Goal: Task Accomplishment & Management: Use online tool/utility

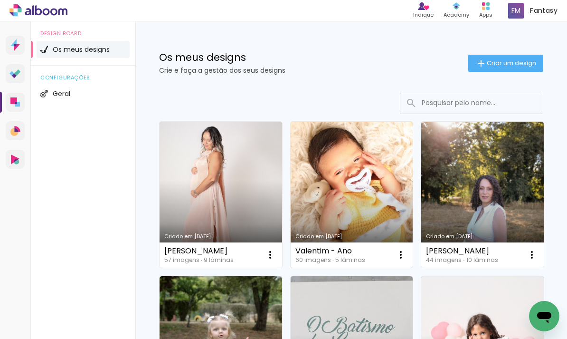
click at [328, 168] on link "Criado em [DATE]" at bounding box center [352, 195] width 123 height 146
